Goal: Check status: Check status

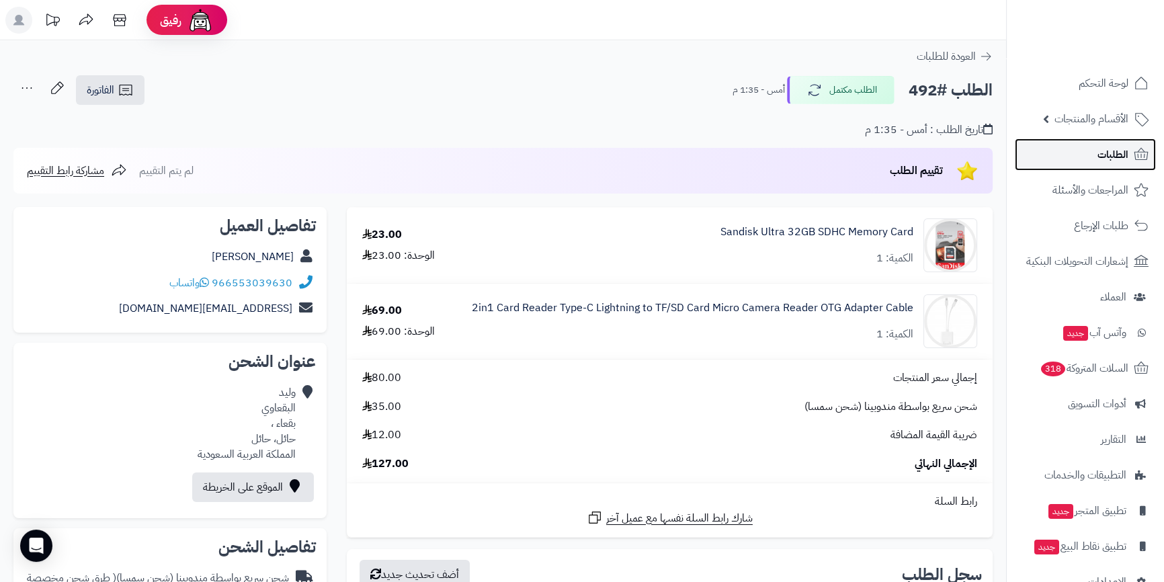
click at [1105, 148] on span "الطلبات" at bounding box center [1113, 154] width 31 height 19
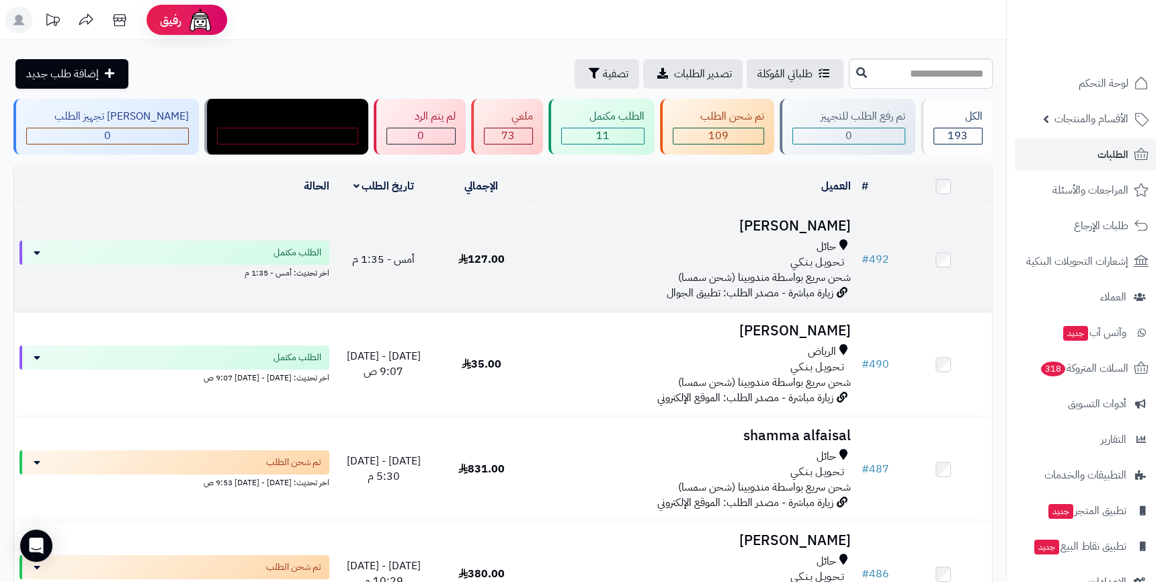
click at [432, 254] on td "أمس - 1:35 م" at bounding box center [384, 260] width 98 height 104
